Goal: Information Seeking & Learning: Learn about a topic

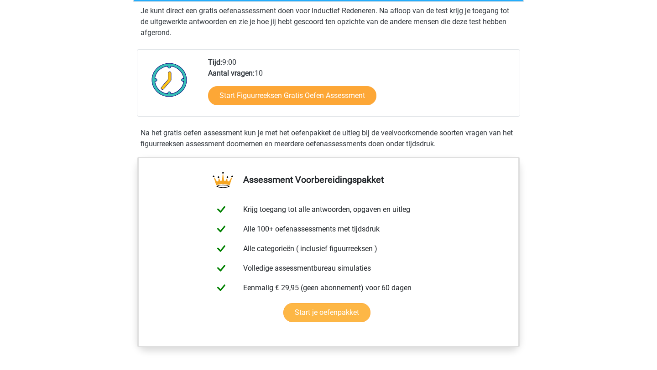
scroll to position [195, 0]
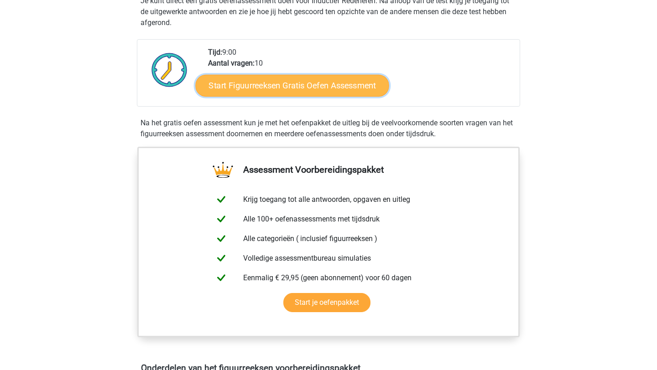
click at [286, 79] on link "Start Figuurreeksen Gratis Oefen Assessment" at bounding box center [292, 85] width 193 height 22
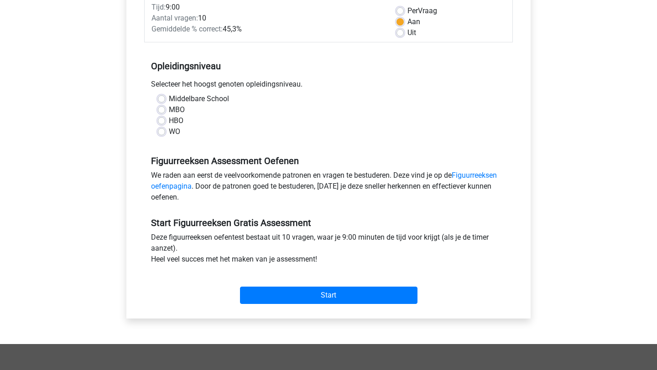
scroll to position [137, 0]
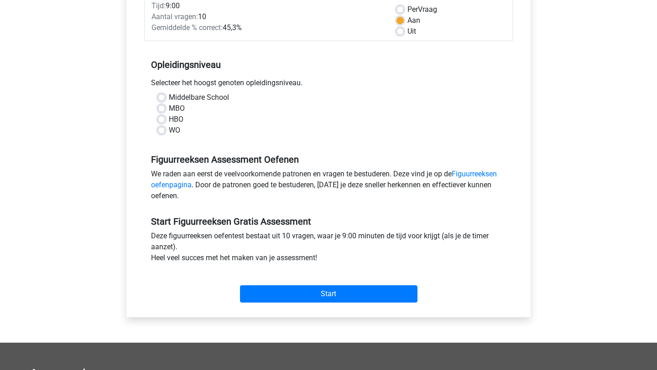
click at [169, 130] on label "WO" at bounding box center [174, 130] width 11 height 11
click at [160, 130] on input "WO" at bounding box center [161, 129] width 7 height 9
radio input "true"
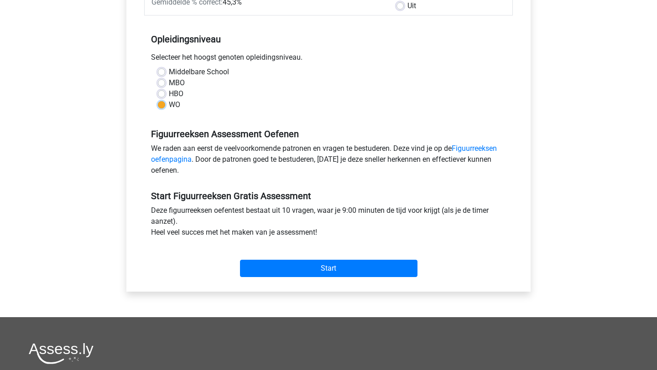
scroll to position [163, 0]
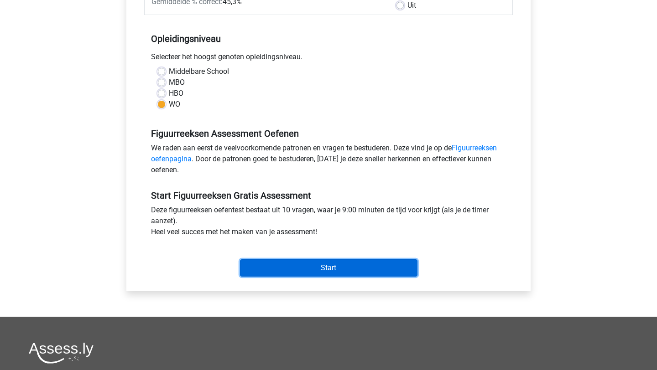
click at [256, 265] on input "Start" at bounding box center [328, 267] width 177 height 17
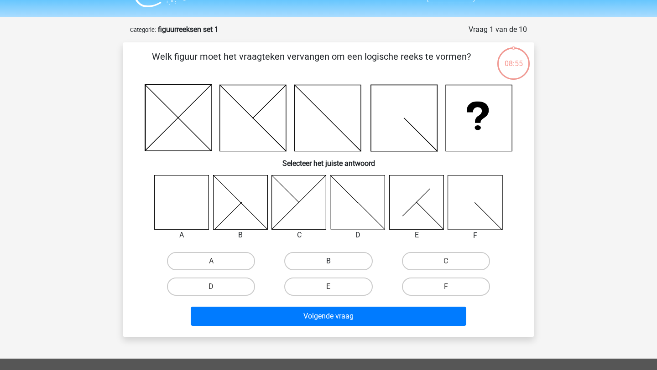
scroll to position [23, 0]
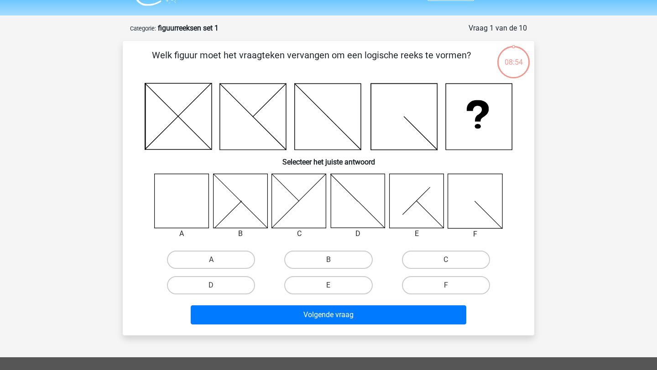
click at [185, 203] on icon at bounding box center [182, 201] width 54 height 54
click at [202, 258] on label "A" at bounding box center [211, 260] width 88 height 18
click at [211, 260] on input "A" at bounding box center [214, 263] width 6 height 6
radio input "true"
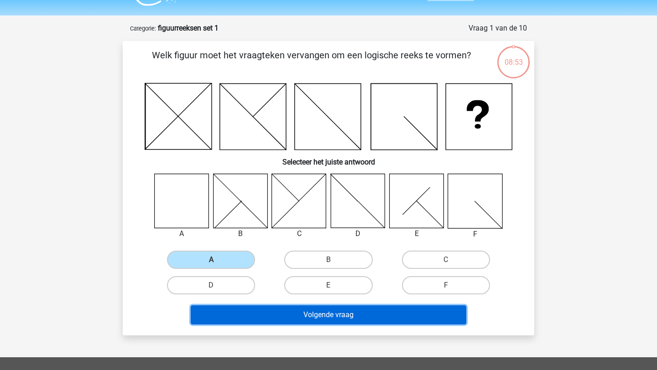
click at [238, 308] on button "Volgende vraag" at bounding box center [329, 315] width 276 height 19
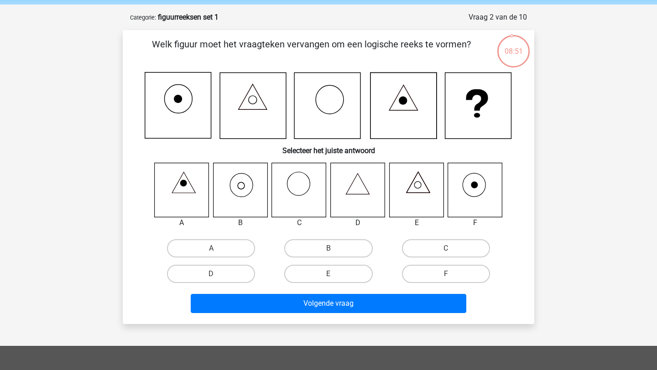
scroll to position [26, 0]
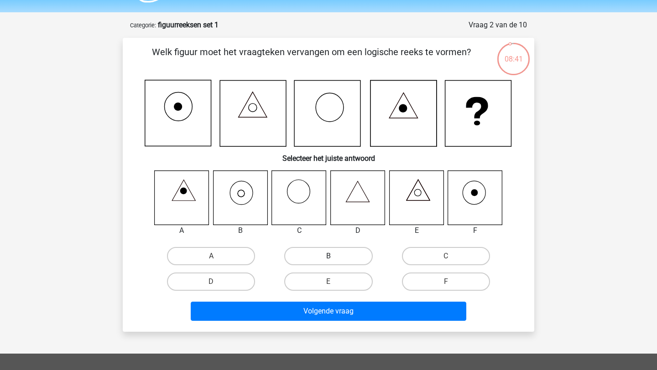
click at [315, 253] on label "B" at bounding box center [328, 256] width 88 height 18
click at [328, 256] on input "B" at bounding box center [331, 259] width 6 height 6
radio input "true"
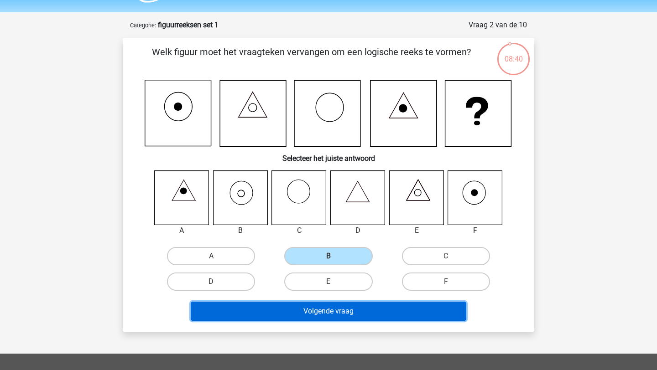
click at [302, 311] on button "Volgende vraag" at bounding box center [329, 311] width 276 height 19
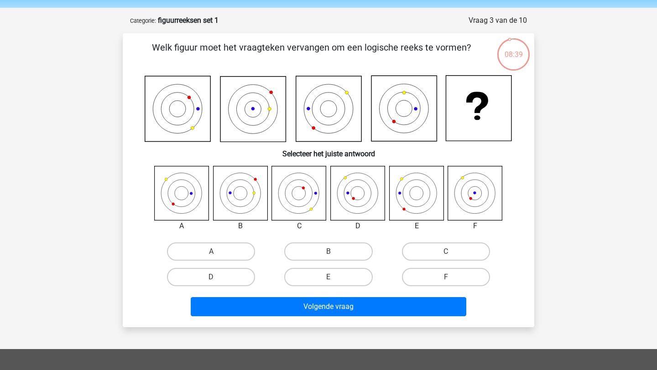
scroll to position [31, 0]
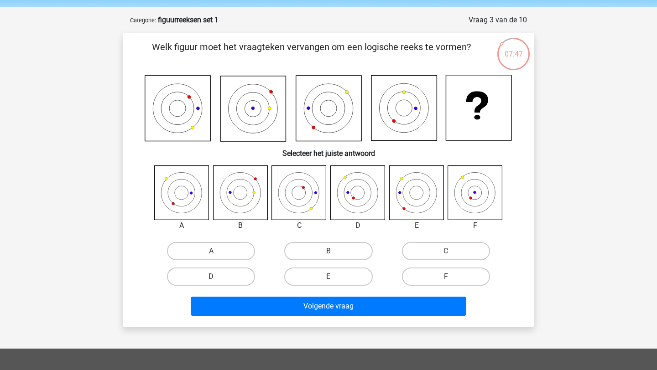
click at [430, 278] on label "F" at bounding box center [446, 277] width 88 height 18
click at [446, 278] on input "F" at bounding box center [449, 280] width 6 height 6
radio input "true"
click at [375, 317] on div "Volgende vraag" at bounding box center [328, 308] width 352 height 23
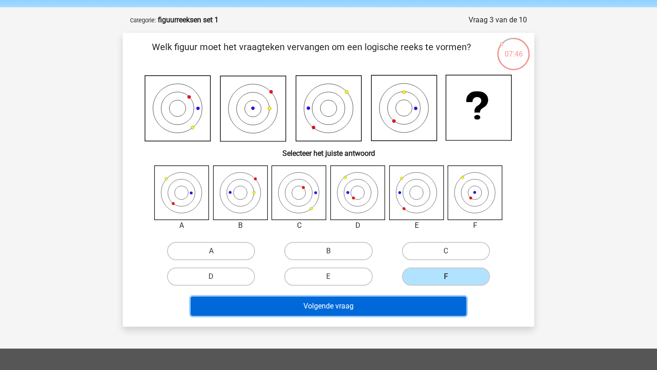
click at [374, 309] on button "Volgende vraag" at bounding box center [329, 306] width 276 height 19
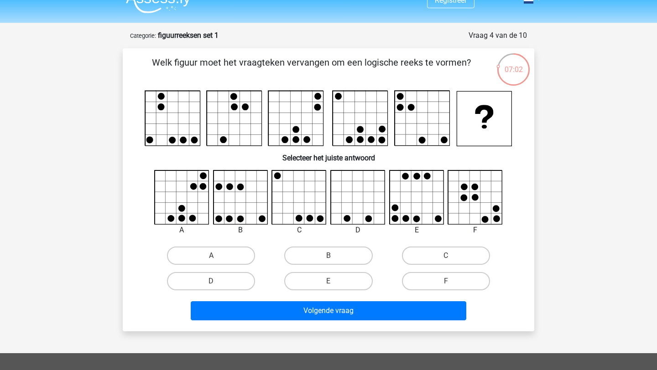
scroll to position [13, 0]
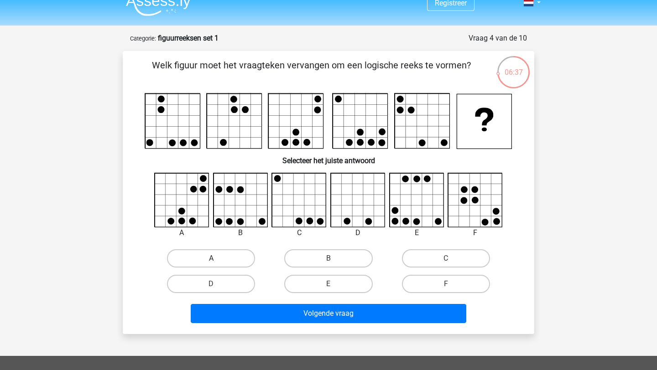
click at [187, 257] on label "A" at bounding box center [211, 258] width 88 height 18
click at [211, 259] on input "A" at bounding box center [214, 262] width 6 height 6
radio input "true"
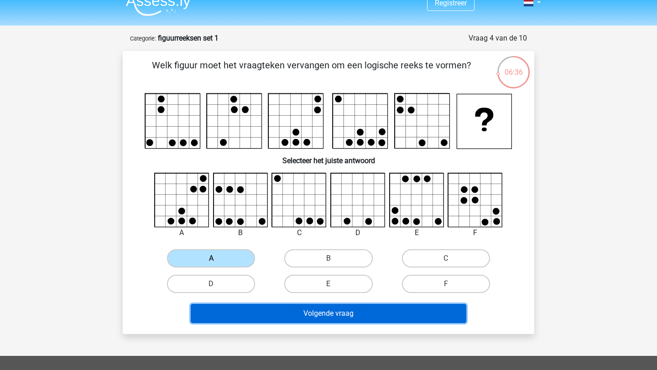
click at [253, 308] on button "Volgende vraag" at bounding box center [329, 313] width 276 height 19
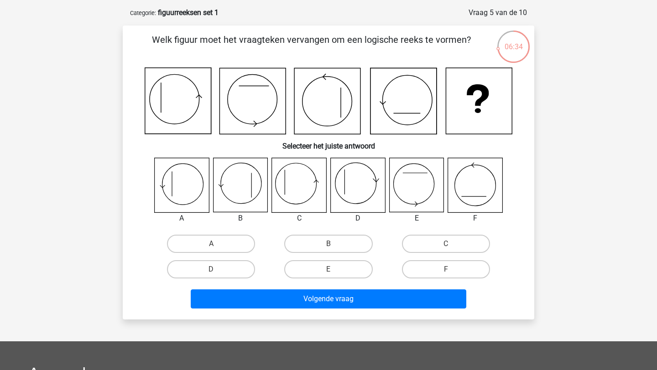
scroll to position [38, 0]
click at [435, 242] on label "C" at bounding box center [446, 244] width 88 height 18
click at [446, 244] on input "C" at bounding box center [449, 247] width 6 height 6
radio input "true"
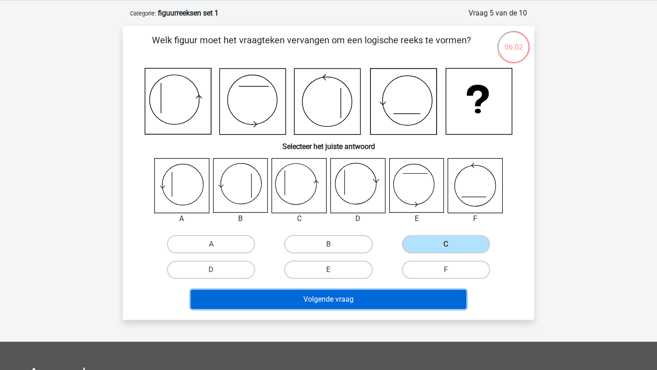
click at [351, 301] on button "Volgende vraag" at bounding box center [329, 299] width 276 height 19
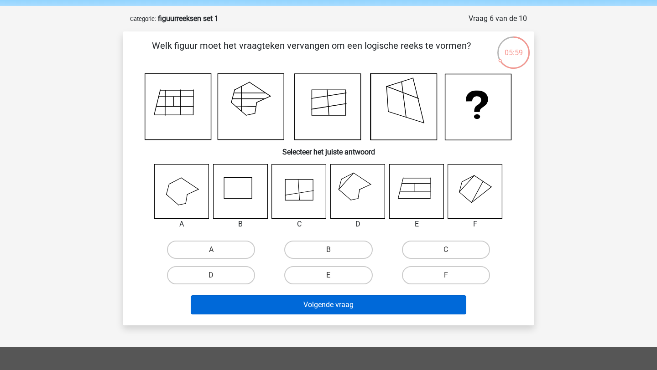
scroll to position [34, 0]
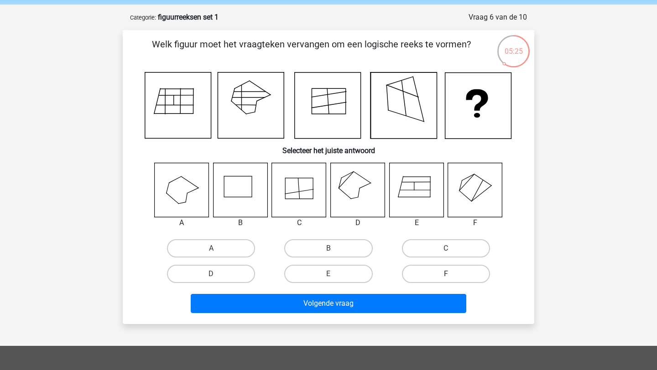
click at [435, 274] on label "F" at bounding box center [446, 274] width 88 height 18
click at [446, 274] on input "F" at bounding box center [449, 277] width 6 height 6
radio input "true"
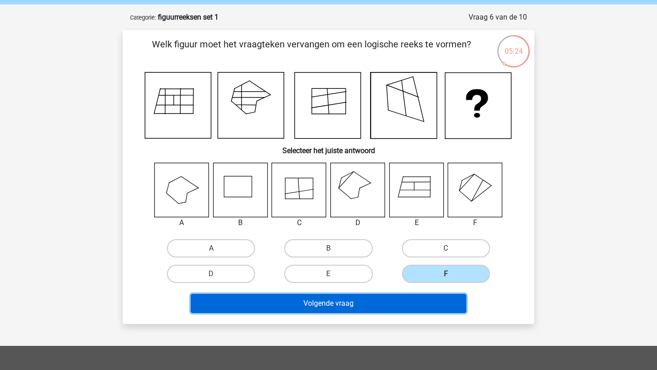
click at [363, 308] on button "Volgende vraag" at bounding box center [329, 303] width 276 height 19
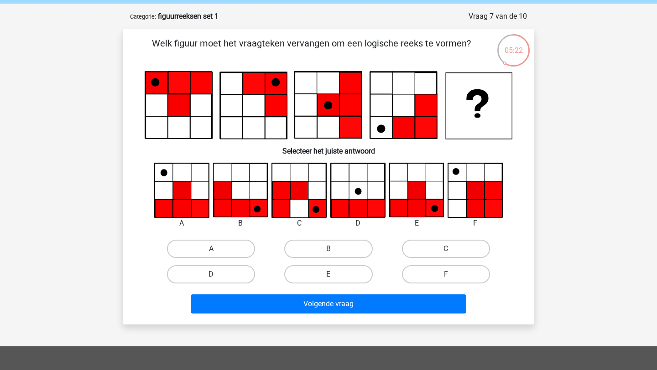
scroll to position [29, 0]
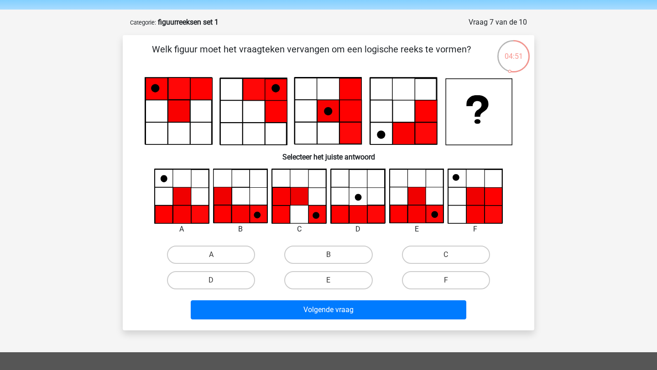
click at [410, 198] on icon at bounding box center [417, 196] width 18 height 18
click at [323, 279] on label "E" at bounding box center [328, 280] width 88 height 18
click at [328, 280] on input "E" at bounding box center [331, 283] width 6 height 6
radio input "true"
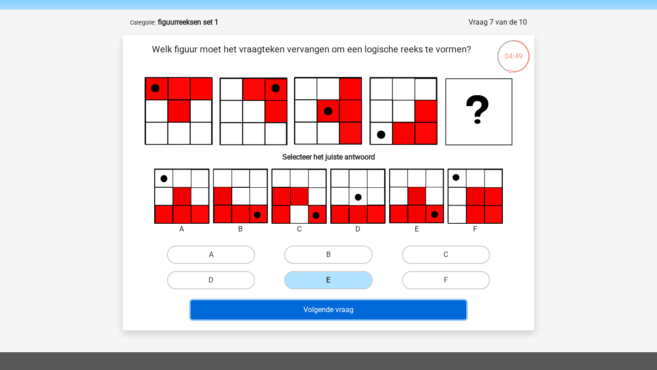
click at [317, 316] on button "Volgende vraag" at bounding box center [329, 310] width 276 height 19
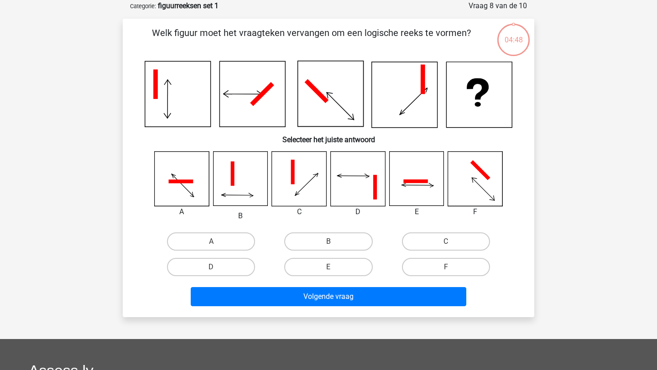
scroll to position [46, 0]
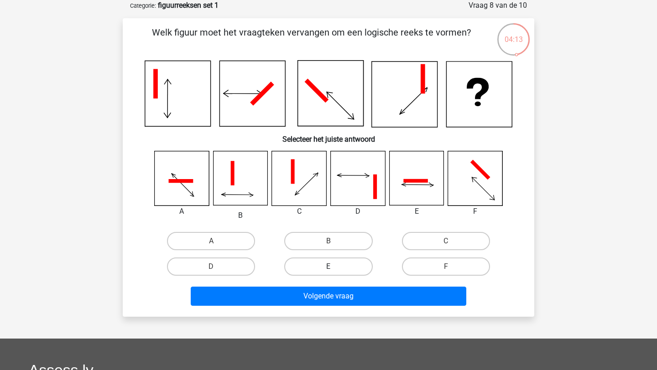
click at [327, 272] on label "E" at bounding box center [328, 267] width 88 height 18
click at [328, 272] on input "E" at bounding box center [331, 270] width 6 height 6
radio input "true"
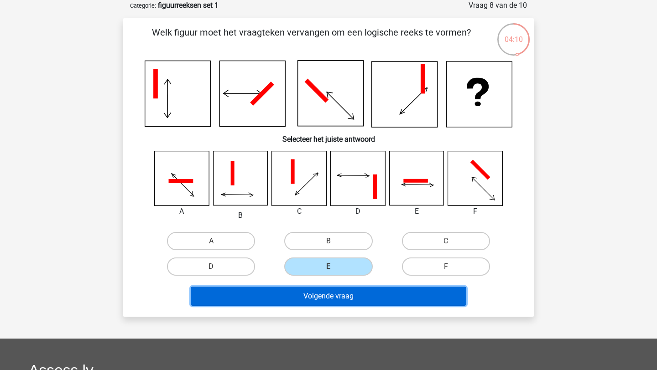
click at [321, 295] on button "Volgende vraag" at bounding box center [329, 296] width 276 height 19
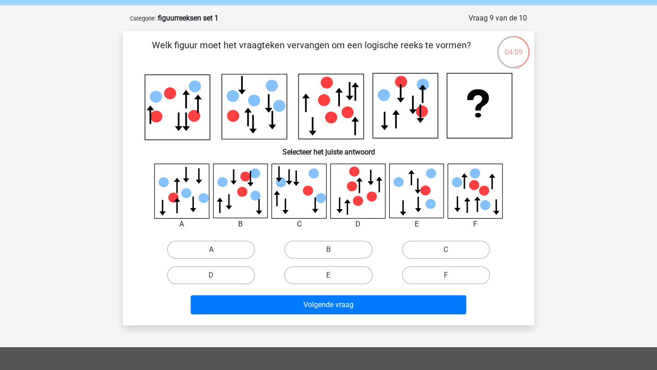
scroll to position [32, 0]
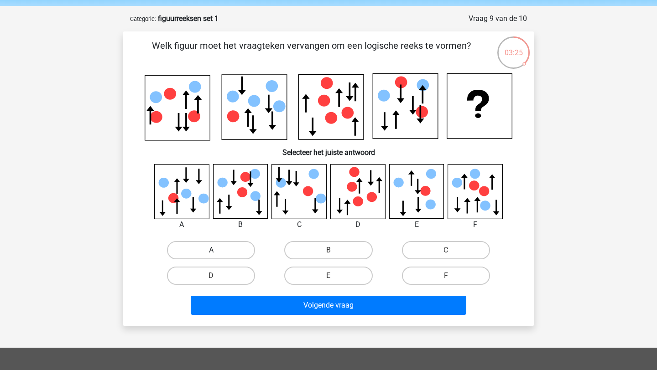
click at [215, 249] on label "A" at bounding box center [211, 250] width 88 height 18
click at [215, 250] on input "A" at bounding box center [214, 253] width 6 height 6
radio input "true"
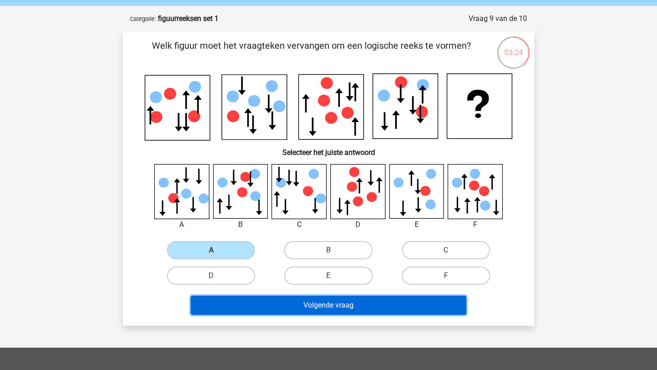
click at [240, 300] on button "Volgende vraag" at bounding box center [329, 305] width 276 height 19
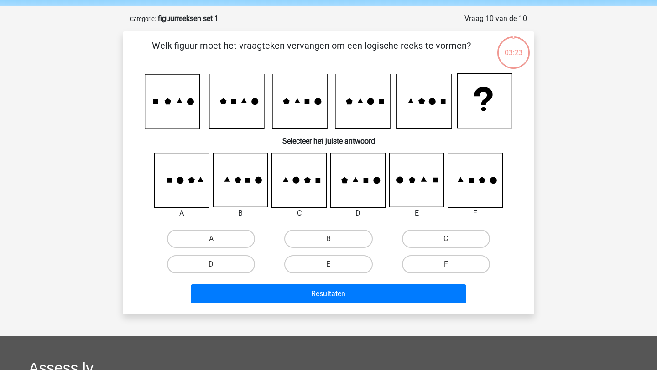
scroll to position [46, 0]
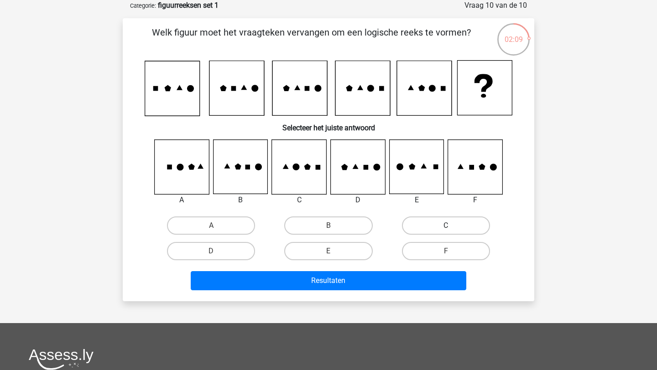
click at [427, 228] on label "C" at bounding box center [446, 226] width 88 height 18
click at [446, 228] on input "C" at bounding box center [449, 229] width 6 height 6
radio input "true"
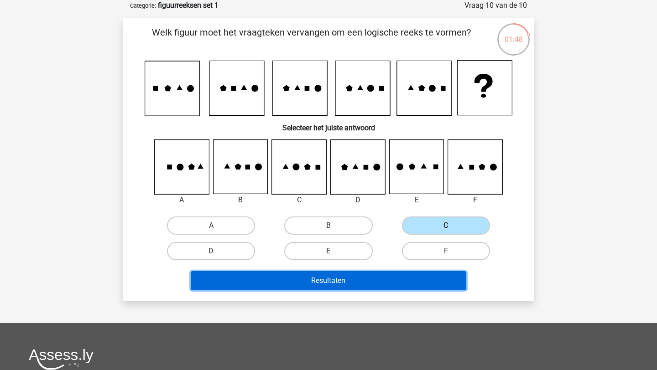
click at [376, 280] on button "Resultaten" at bounding box center [329, 280] width 276 height 19
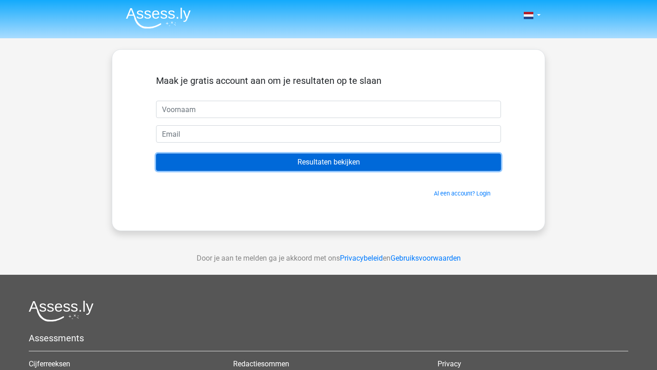
click at [332, 169] on input "Resultaten bekijken" at bounding box center [328, 162] width 345 height 17
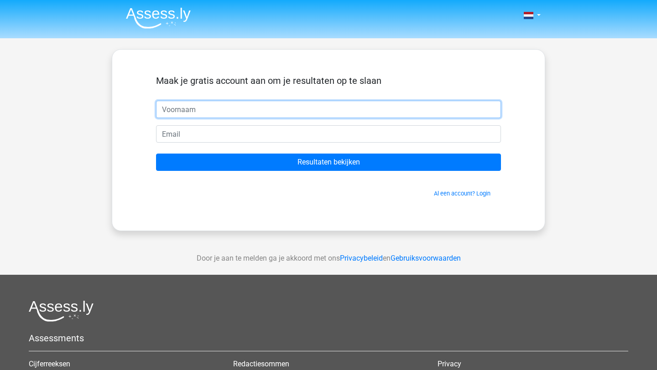
click at [275, 110] on input "text" at bounding box center [328, 109] width 345 height 17
type input "Annabel"
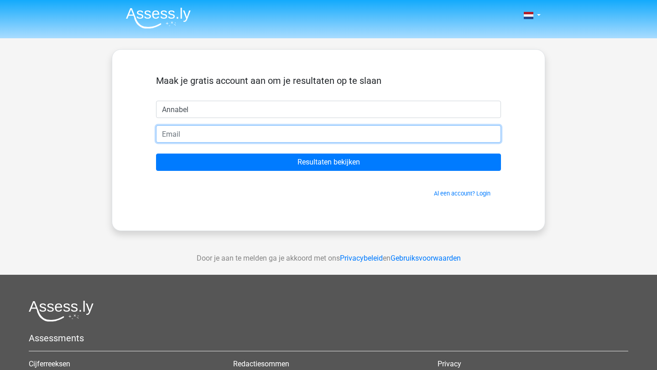
click at [246, 138] on input "email" at bounding box center [328, 133] width 345 height 17
type input "annabel.deridder6@icloud.com"
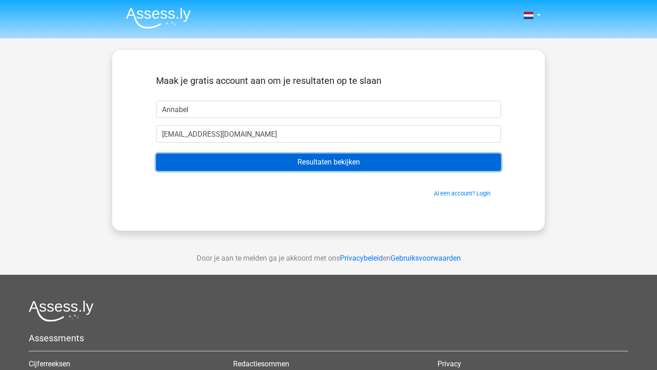
click at [271, 160] on input "Resultaten bekijken" at bounding box center [328, 162] width 345 height 17
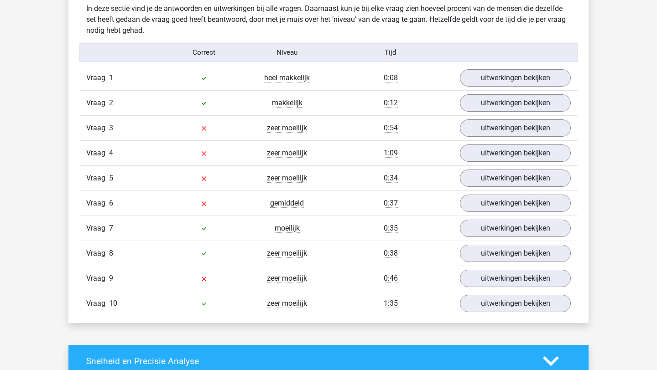
scroll to position [717, 0]
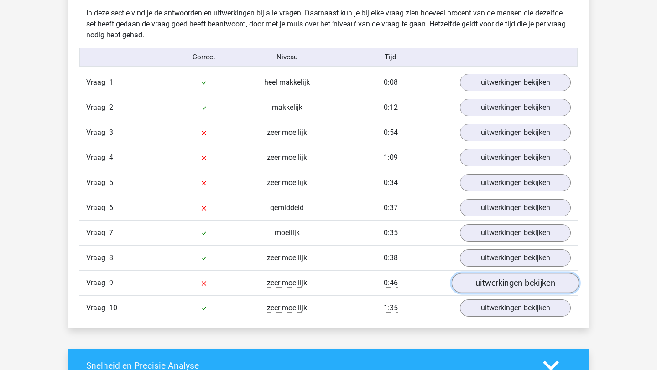
click at [469, 282] on link "uitwerkingen bekijken" at bounding box center [514, 283] width 127 height 20
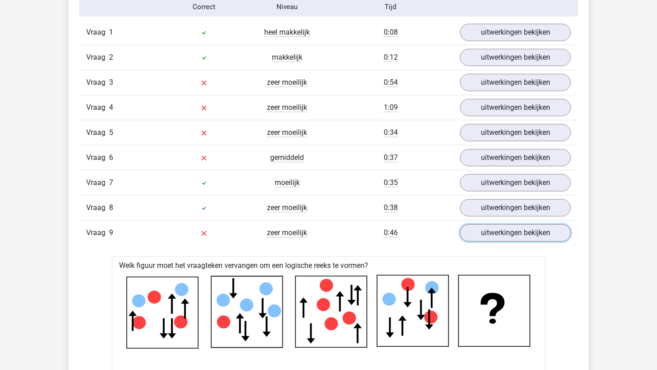
scroll to position [763, 0]
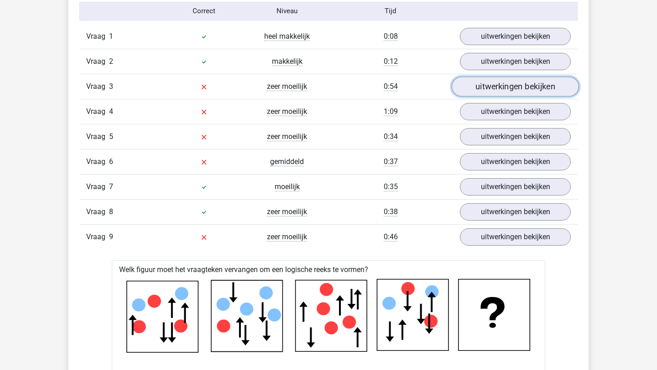
click at [506, 89] on link "uitwerkingen bekijken" at bounding box center [514, 87] width 127 height 20
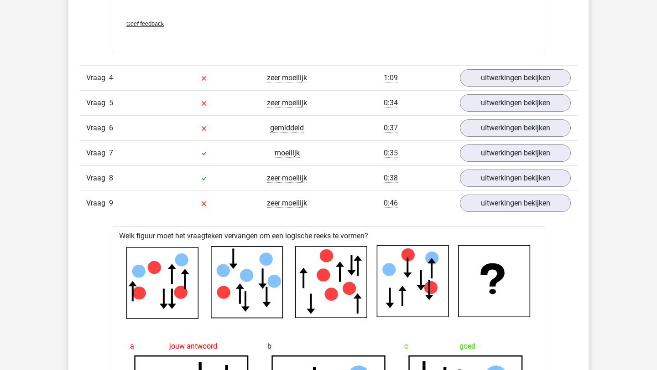
scroll to position [1560, 0]
click at [496, 80] on link "uitwerkingen bekijken" at bounding box center [514, 78] width 127 height 20
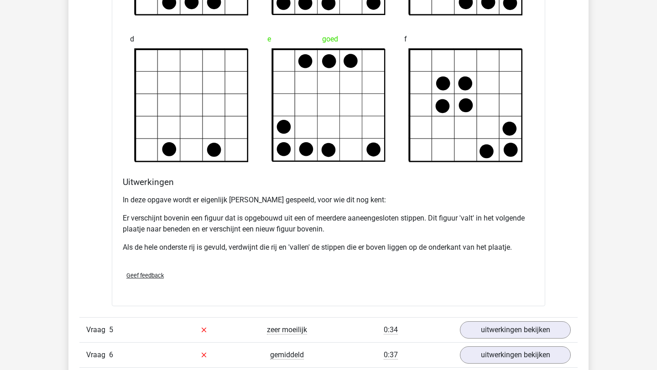
scroll to position [1877, 0]
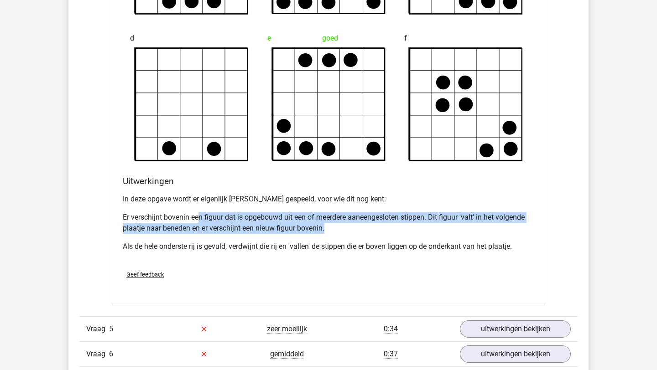
drag, startPoint x: 201, startPoint y: 218, endPoint x: 365, endPoint y: 233, distance: 165.3
click at [365, 233] on p "Er verschijnt bovenin een figuur dat is opgebouwd uit een of meerdere aaneenges…" at bounding box center [328, 223] width 411 height 22
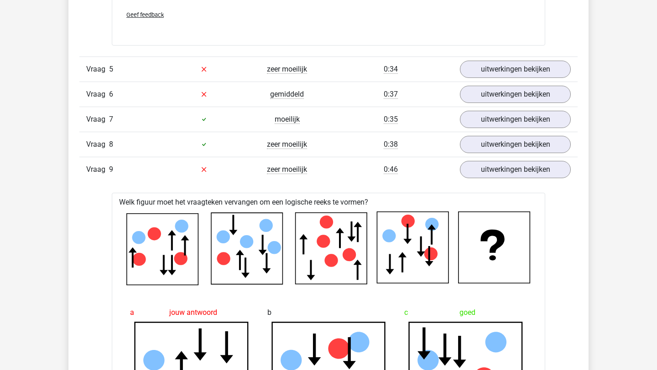
scroll to position [2124, 0]
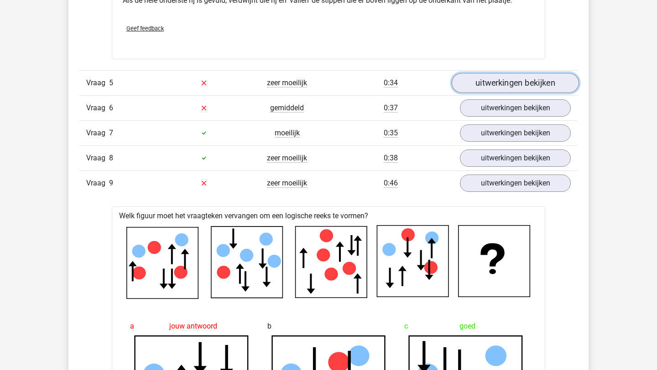
click at [532, 83] on link "uitwerkingen bekijken" at bounding box center [514, 83] width 127 height 20
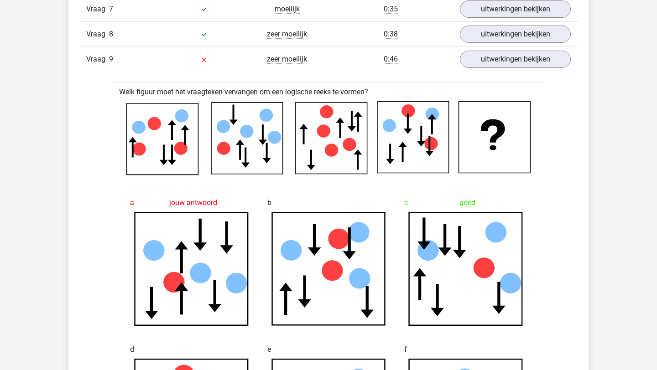
scroll to position [3015, 0]
